Goal: Check status

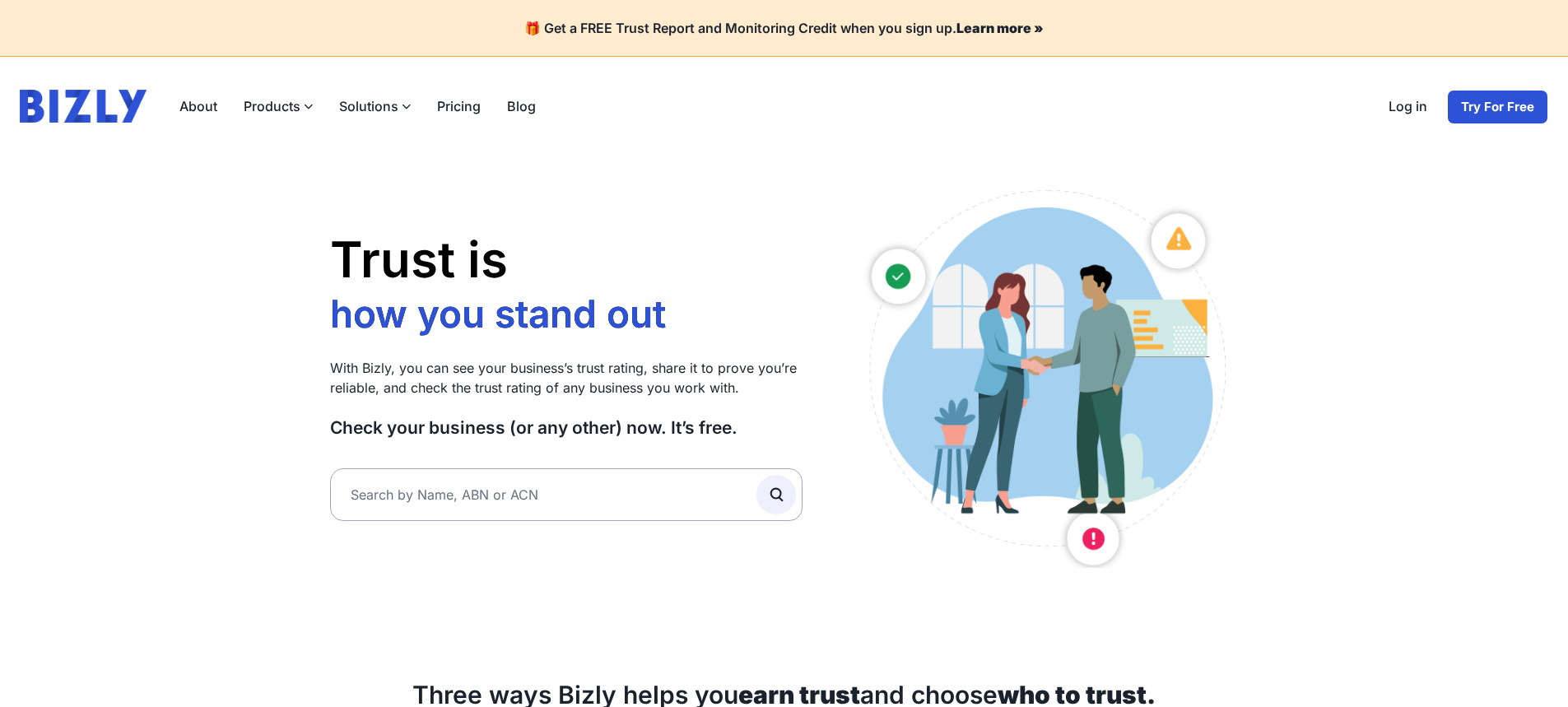
click at [1404, 102] on link "Log in" at bounding box center [1407, 107] width 65 height 35
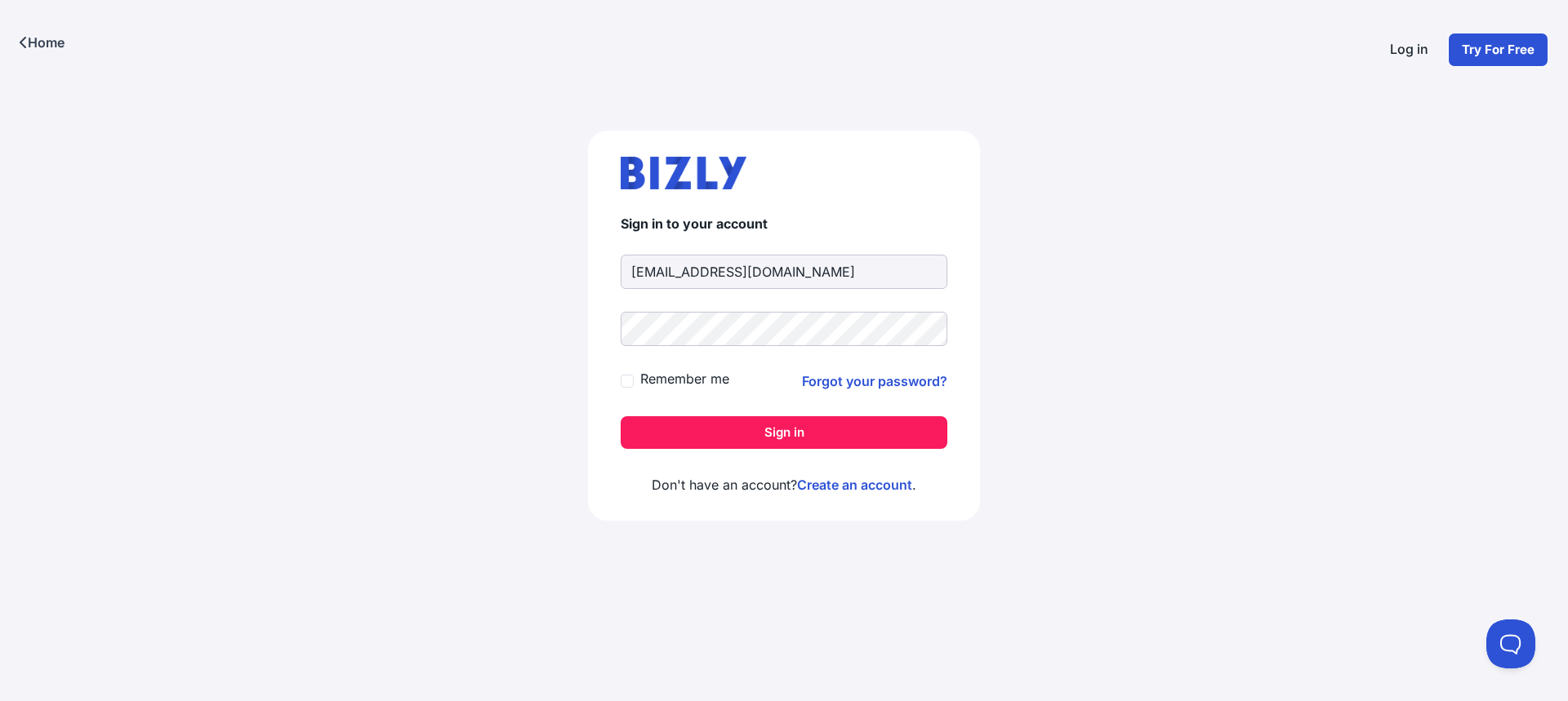
click at [725, 274] on input "[EMAIL_ADDRESS][DOMAIN_NAME]" at bounding box center [784, 272] width 326 height 35
click at [776, 436] on button "Sign in" at bounding box center [784, 432] width 326 height 33
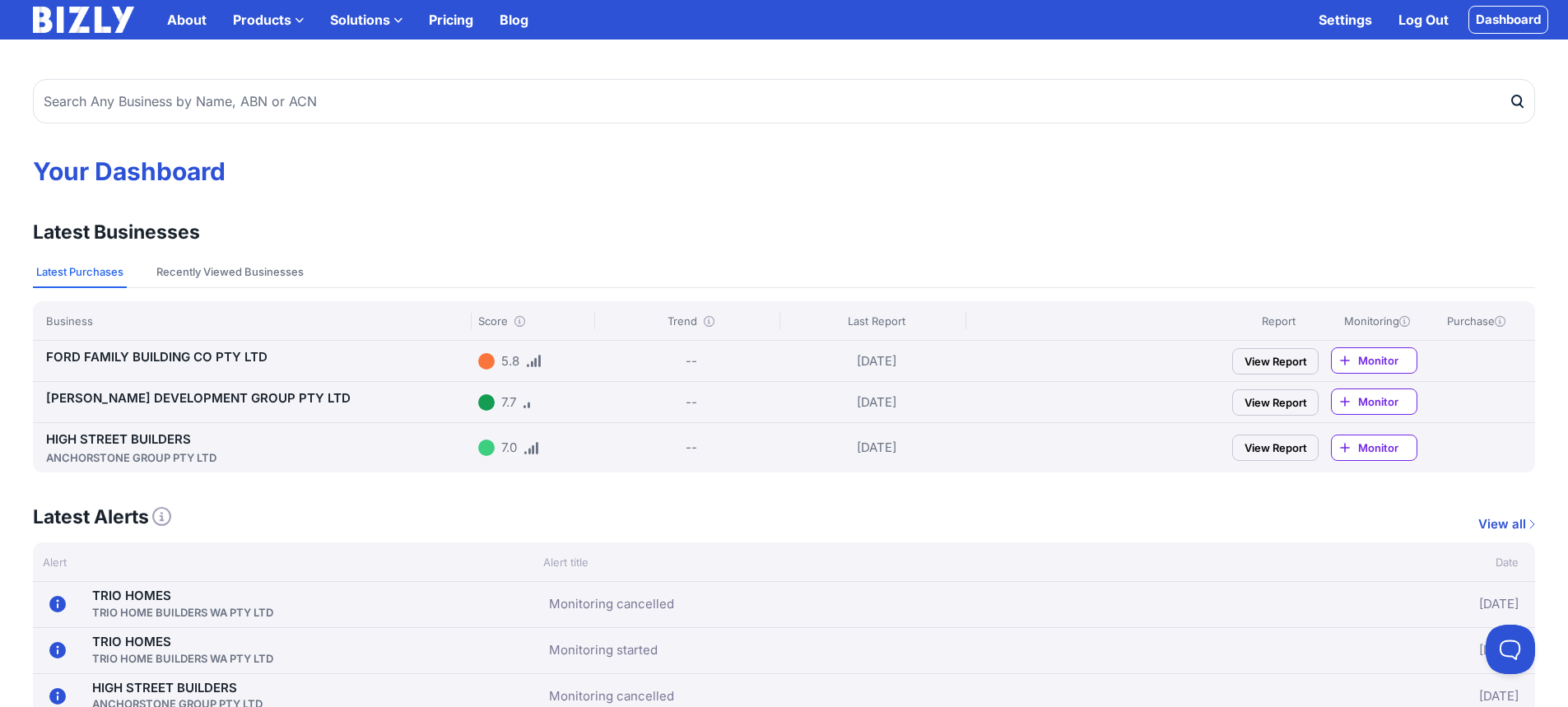
click at [185, 439] on link "HIGH STREET BUILDERS ANCHORSTONE GROUP PTY LTD" at bounding box center [259, 449] width 426 height 35
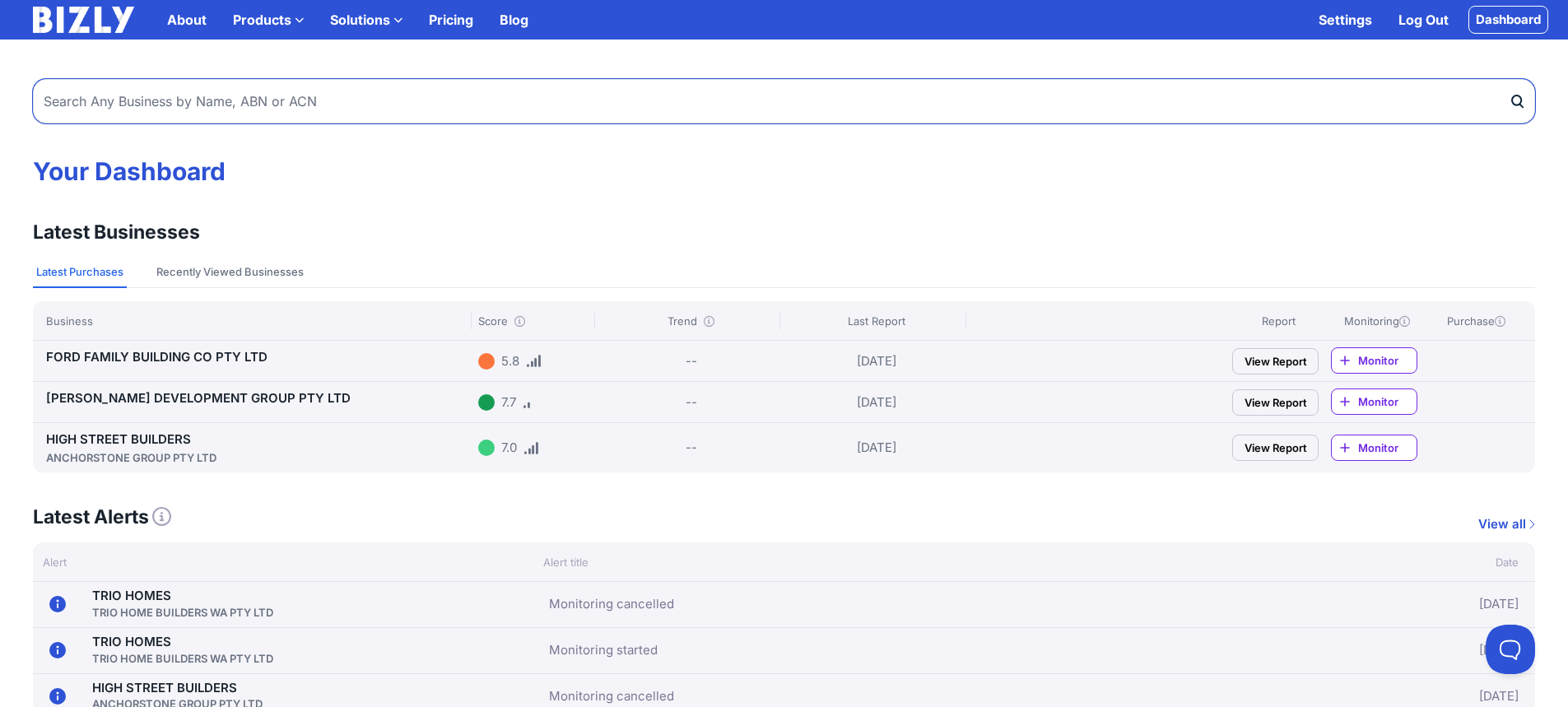
click at [493, 104] on input "text" at bounding box center [784, 101] width 1502 height 44
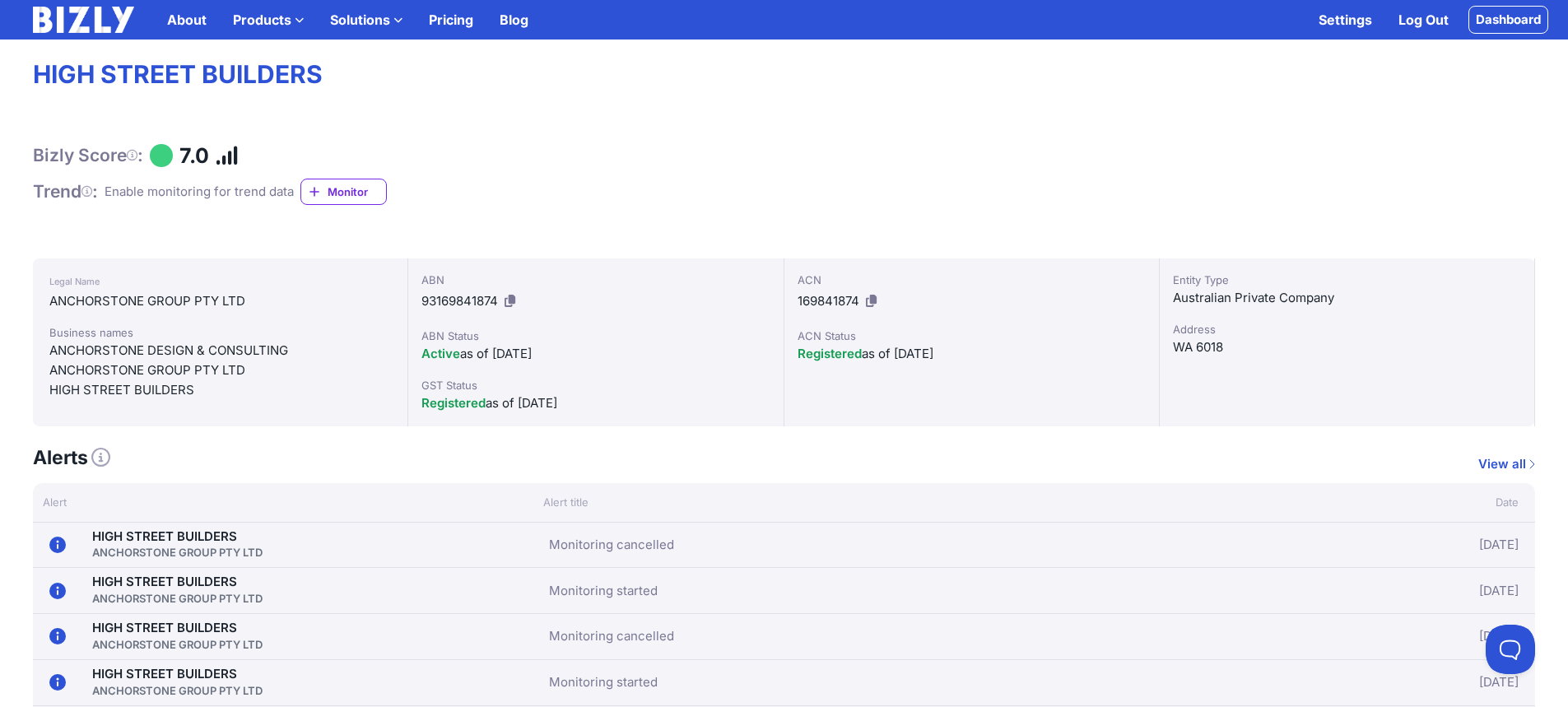
click at [368, 194] on span "Monitor" at bounding box center [357, 192] width 58 height 16
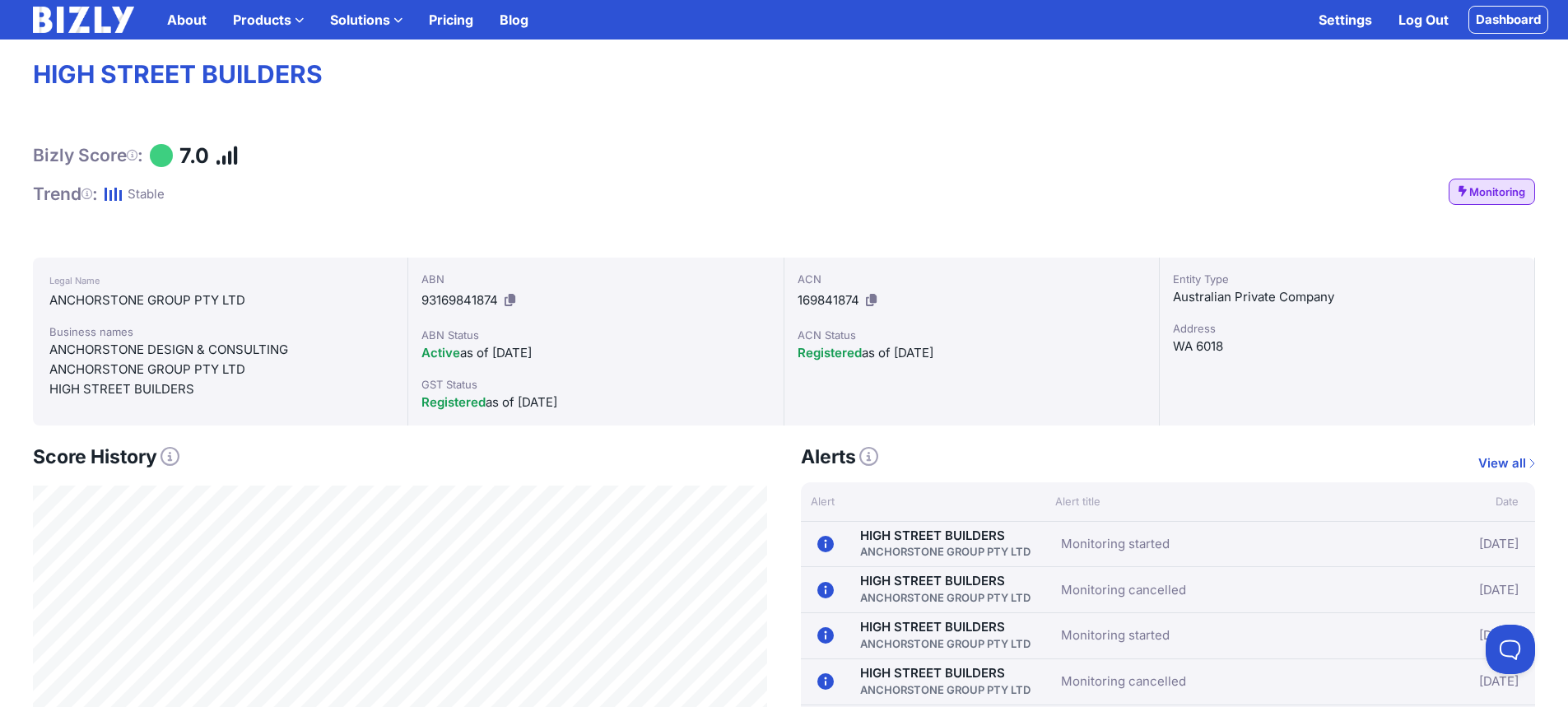
click at [1487, 192] on span "Monitoring" at bounding box center [1497, 192] width 56 height 16
